Goal: Find specific page/section: Find specific page/section

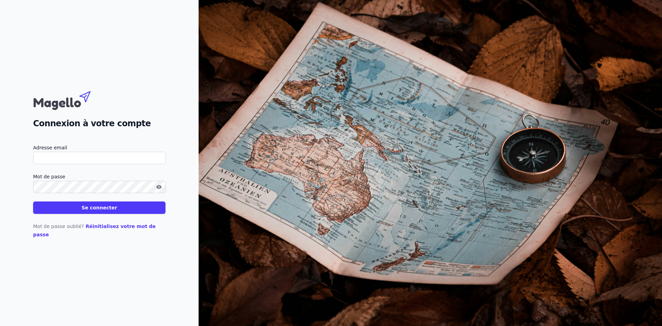
click at [95, 162] on input "Adresse email" at bounding box center [99, 158] width 133 height 12
click at [96, 163] on input "Adresse email" at bounding box center [99, 158] width 133 height 12
click at [33, 201] on button "Se connecter" at bounding box center [99, 207] width 132 height 12
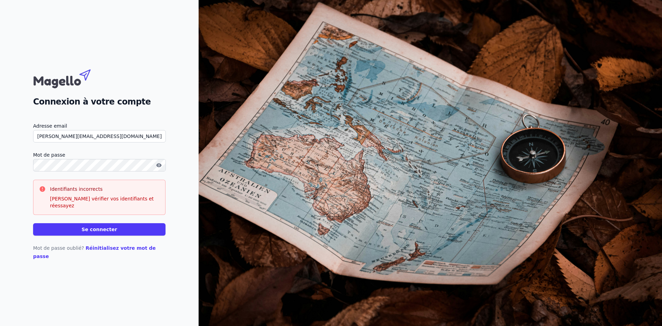
drag, startPoint x: 58, startPoint y: 144, endPoint x: 74, endPoint y: 145, distance: 15.5
click at [74, 142] on input "[PERSON_NAME][EMAIL_ADDRESS][DOMAIN_NAME]" at bounding box center [99, 136] width 133 height 12
click at [83, 230] on button "Se connecter" at bounding box center [99, 229] width 132 height 12
click at [161, 168] on icon "button" at bounding box center [159, 165] width 6 height 6
drag, startPoint x: 66, startPoint y: 145, endPoint x: 58, endPoint y: 144, distance: 8.6
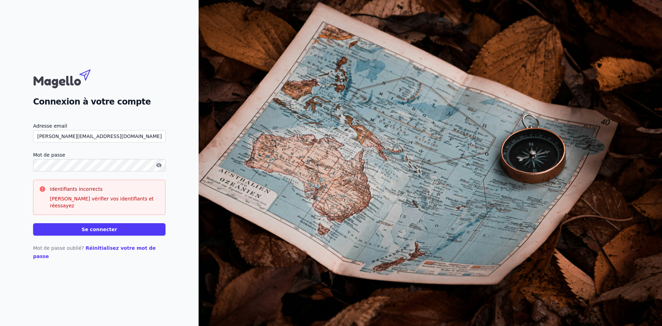
click at [58, 142] on input "[PERSON_NAME][EMAIL_ADDRESS][DOMAIN_NAME]" at bounding box center [99, 136] width 133 height 12
type input "[PERSON_NAME][EMAIL_ADDRESS][DOMAIN_NAME]"
click at [73, 229] on button "Se connecter" at bounding box center [99, 229] width 132 height 12
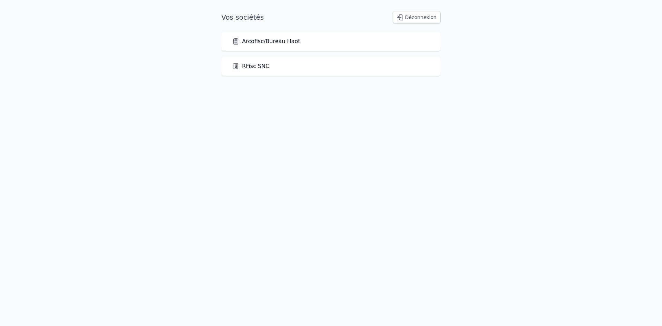
click at [377, 40] on div "Arcofisc/Bureau Haot" at bounding box center [330, 41] width 197 height 8
click at [264, 41] on link "Arcofisc/Bureau Haot" at bounding box center [266, 41] width 68 height 8
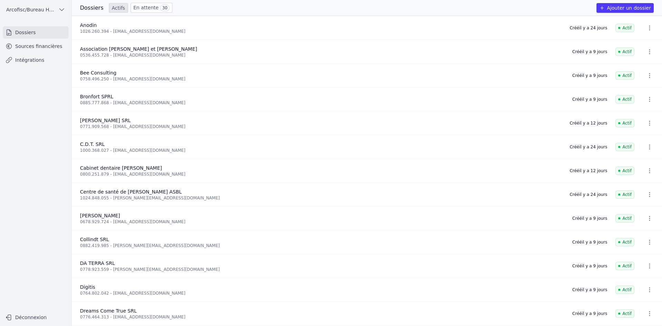
click at [38, 47] on link "Sources financières" at bounding box center [36, 46] width 66 height 12
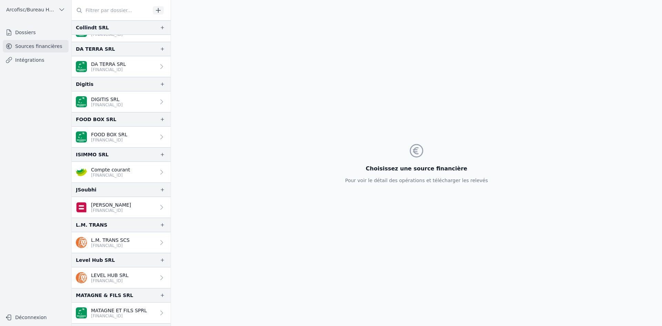
scroll to position [211, 0]
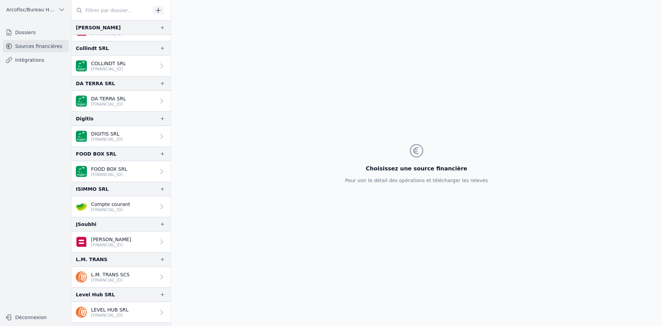
click at [126, 172] on p "[FINANCIAL_ID]" at bounding box center [109, 175] width 36 height 6
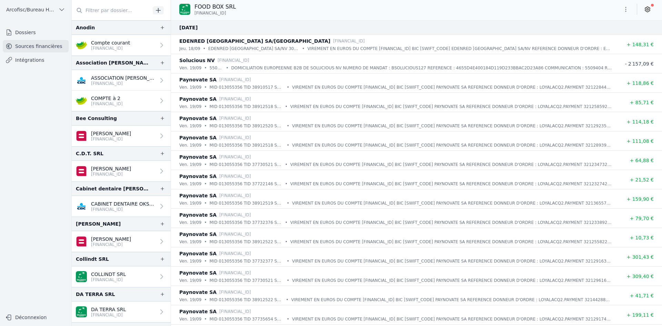
click at [253, 89] on p "MID 013055356 TID 38910517 SOURCE BCMC DATE [DATE] BRUT 120.70" at bounding box center [247, 87] width 75 height 7
click at [282, 89] on div "[DATE] • MID 013055356 TID 38910517 SOURCE BCMC DATE [DATE] BRUT 120.70 • VIREM…" at bounding box center [395, 87] width 433 height 7
click at [283, 88] on div "[DATE] • MID 013055356 TID 38910517 SOURCE BCMC DATE [DATE] BRUT 120.70 • VIREM…" at bounding box center [395, 87] width 433 height 7
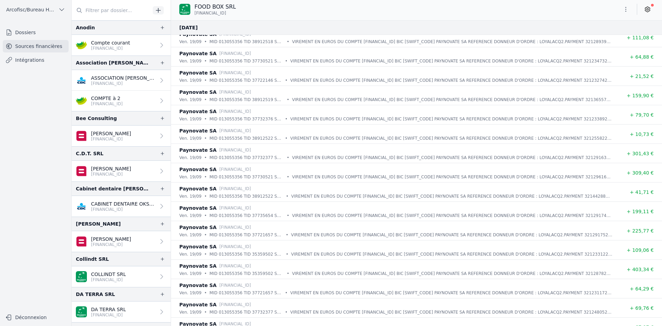
scroll to position [34, 0]
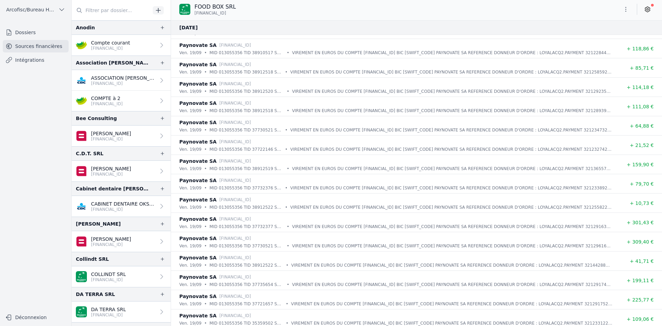
drag, startPoint x: 329, startPoint y: 172, endPoint x: 284, endPoint y: 172, distance: 45.2
click at [284, 172] on div "[DATE] • MID 013055356 TID 38912519 SOURCE BCMC DATE [DATE] BRUT 161.90 • VIREM…" at bounding box center [395, 168] width 433 height 7
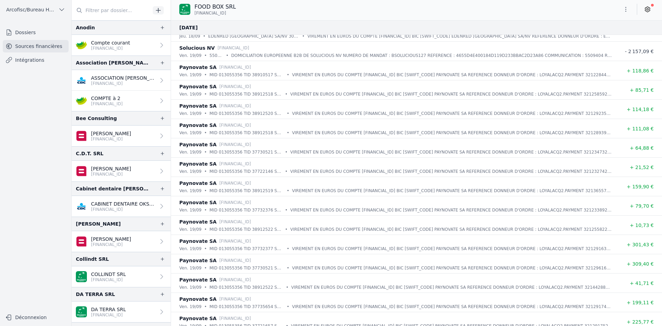
scroll to position [0, 0]
